Goal: Book appointment/travel/reservation

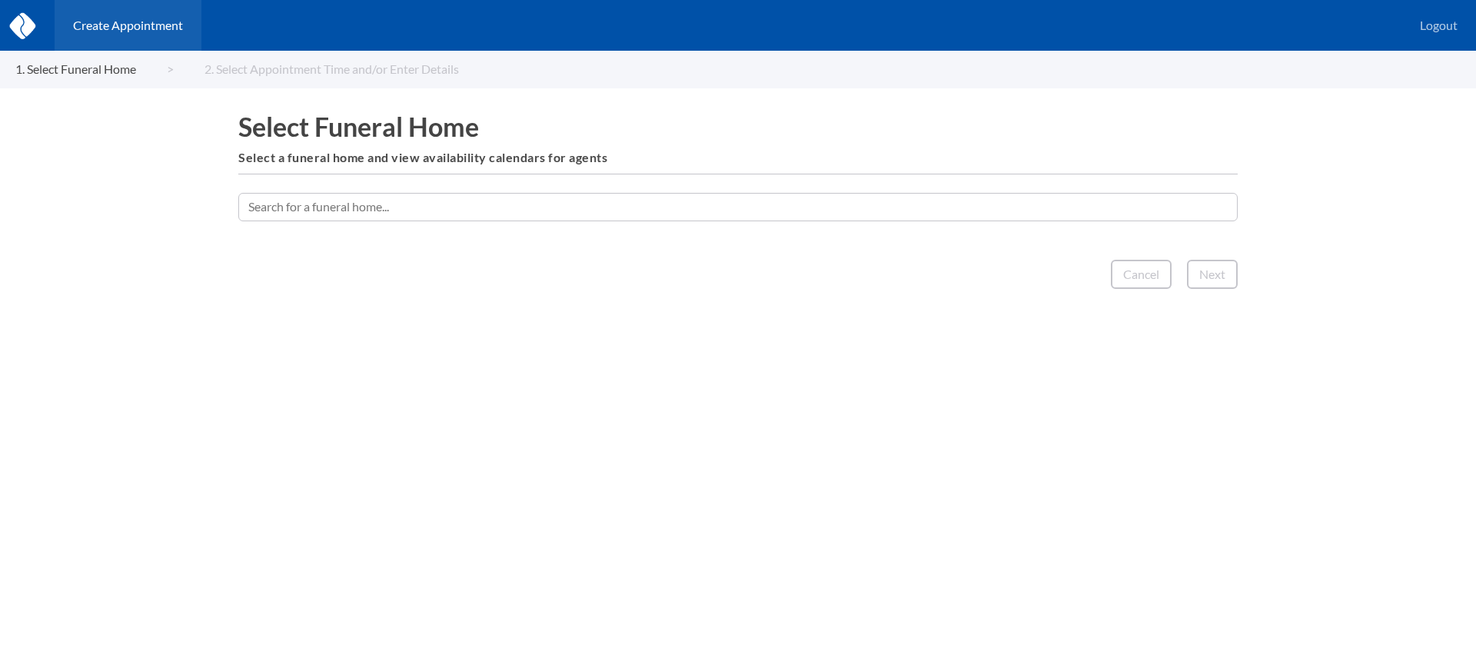
click at [823, 208] on input "text" at bounding box center [737, 207] width 999 height 28
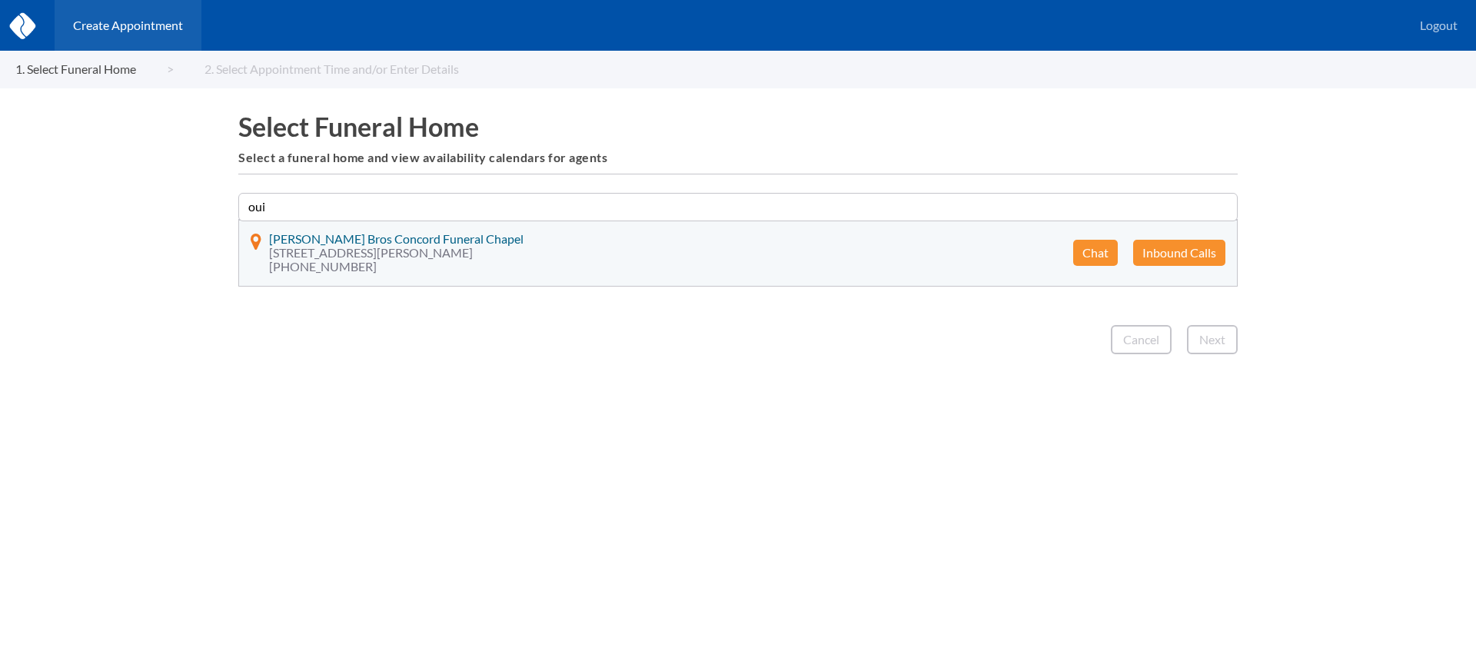
type input "oui"
click at [1102, 244] on button "Chat" at bounding box center [1095, 253] width 45 height 26
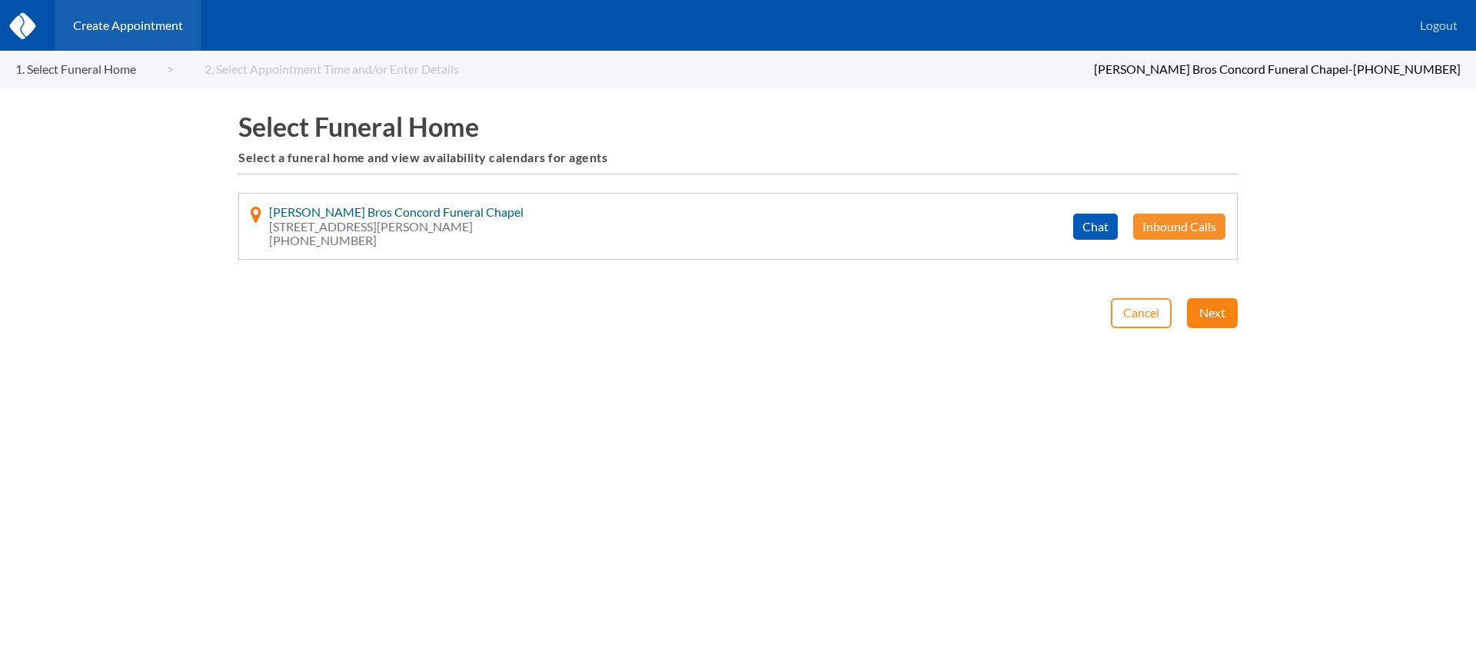
click at [1202, 308] on button "Next" at bounding box center [1212, 312] width 51 height 29
